Goal: Obtain resource: Obtain resource

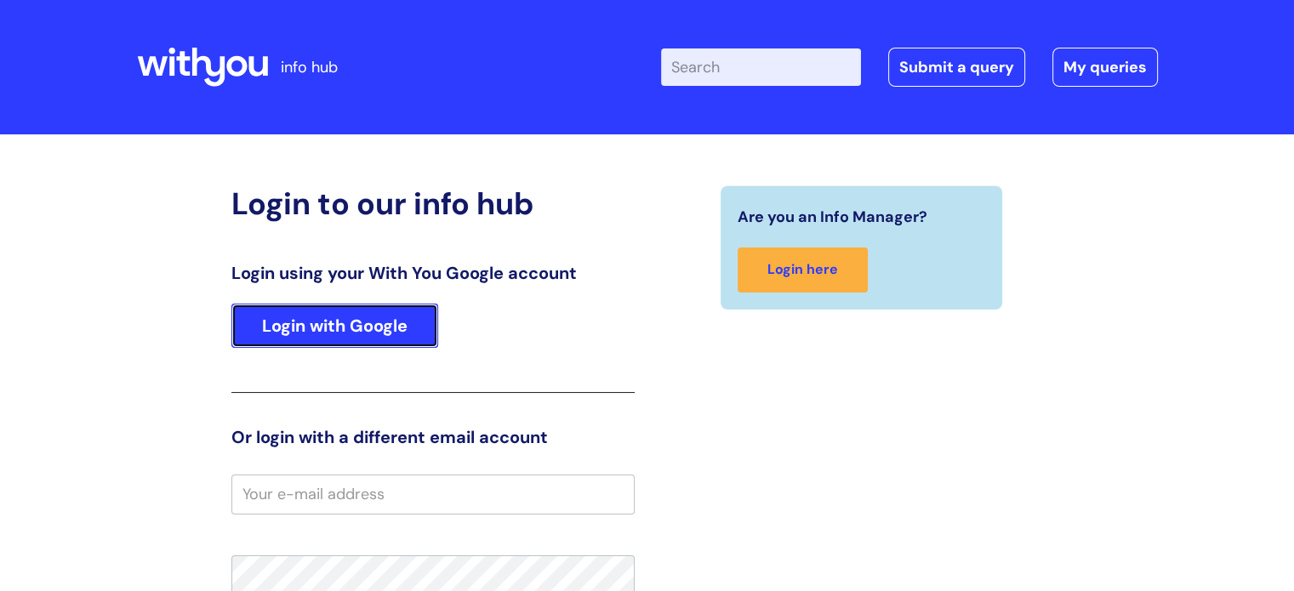
click at [402, 314] on link "Login with Google" at bounding box center [334, 326] width 207 height 44
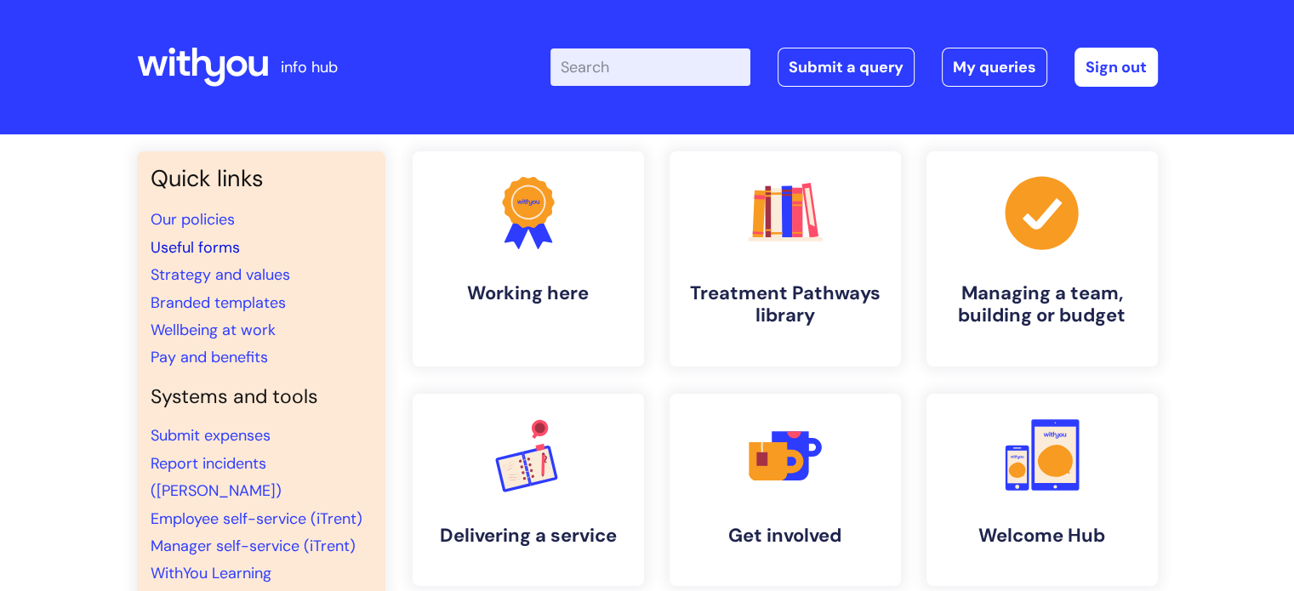
click at [188, 257] on link "Useful forms" at bounding box center [195, 247] width 89 height 20
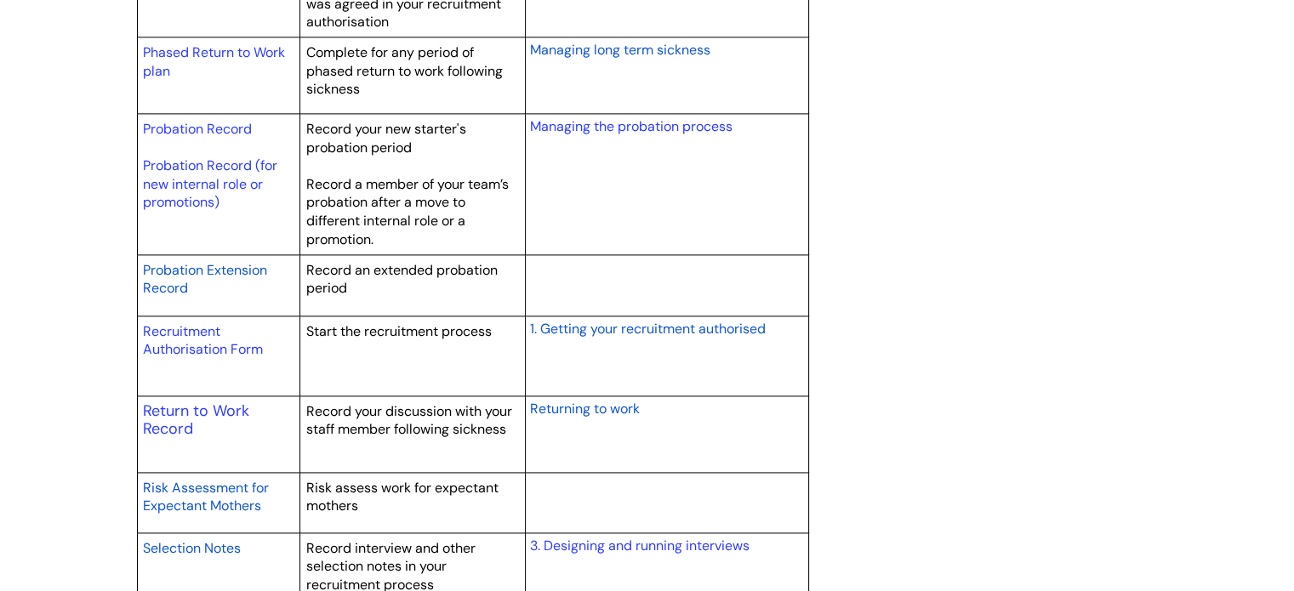
scroll to position [2466, 0]
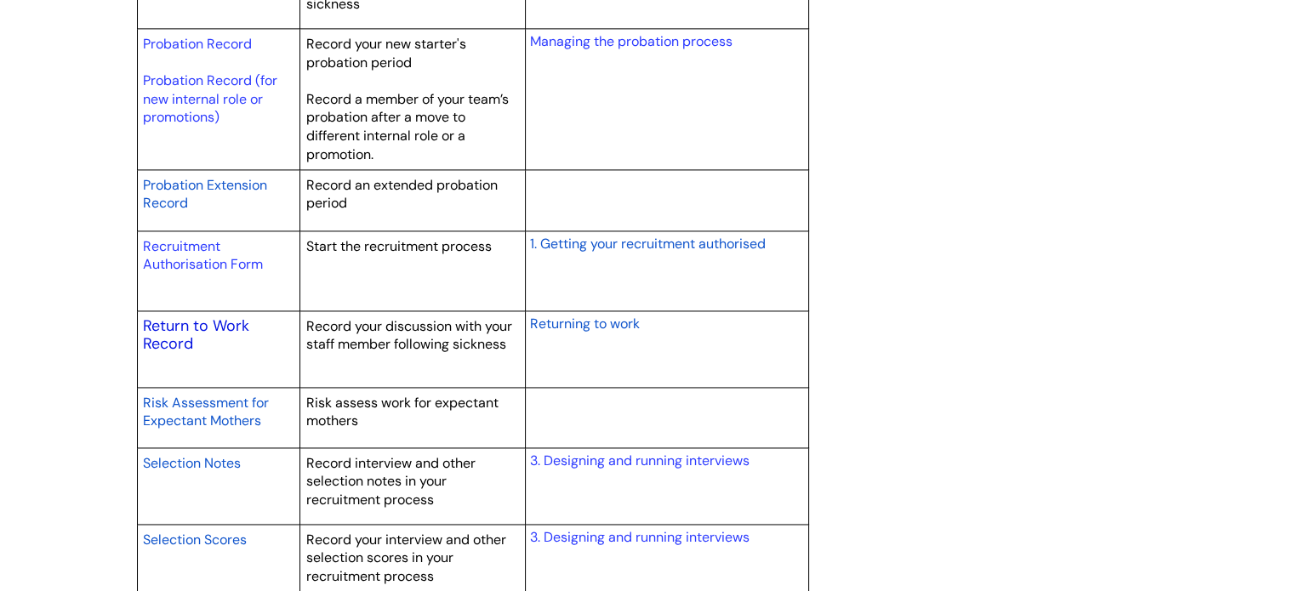
click at [178, 329] on link "Return to Work Record" at bounding box center [196, 335] width 106 height 39
